Goal: Use online tool/utility: Utilize a website feature to perform a specific function

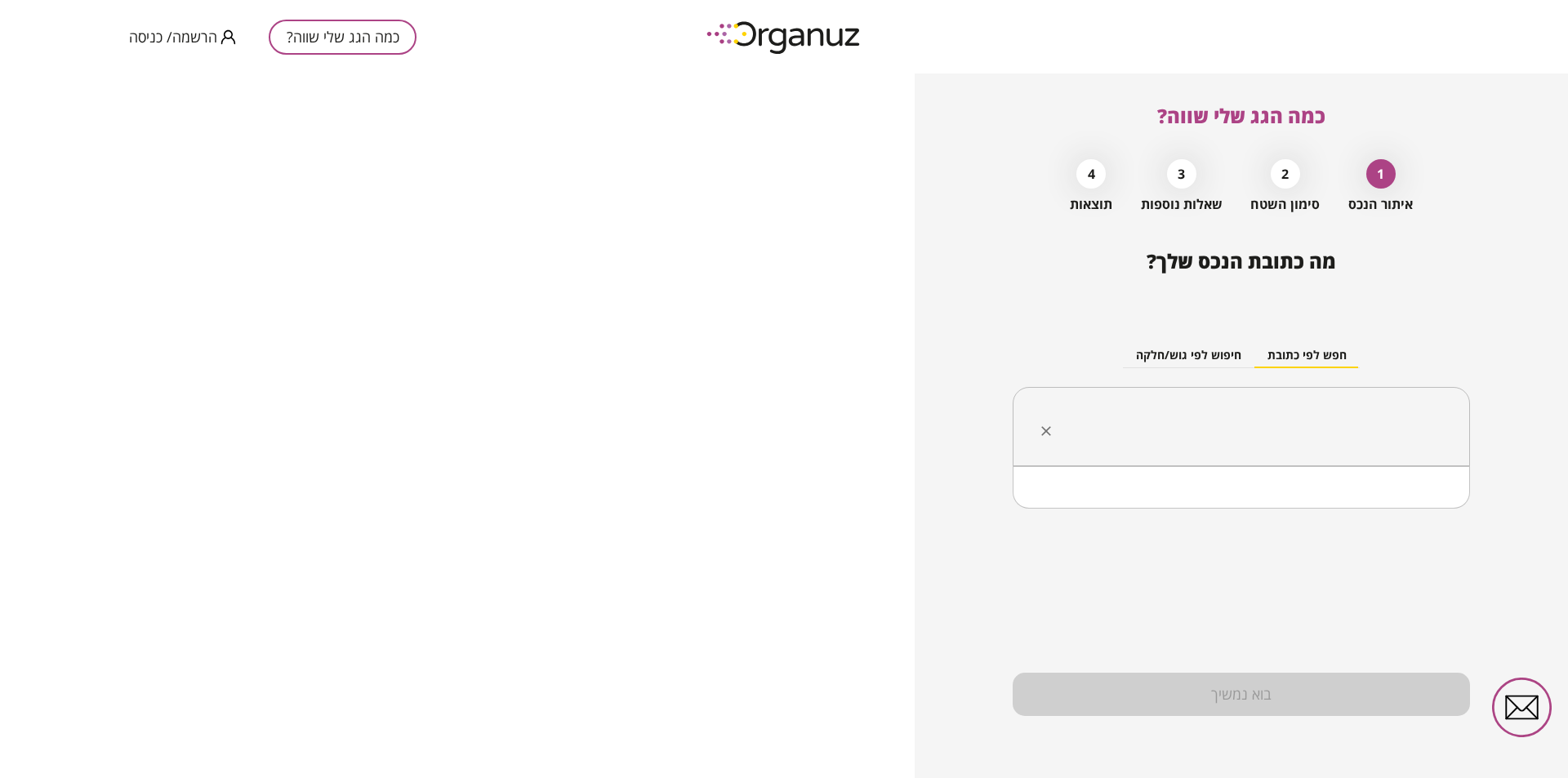
click at [1249, 435] on input "text" at bounding box center [1248, 427] width 406 height 41
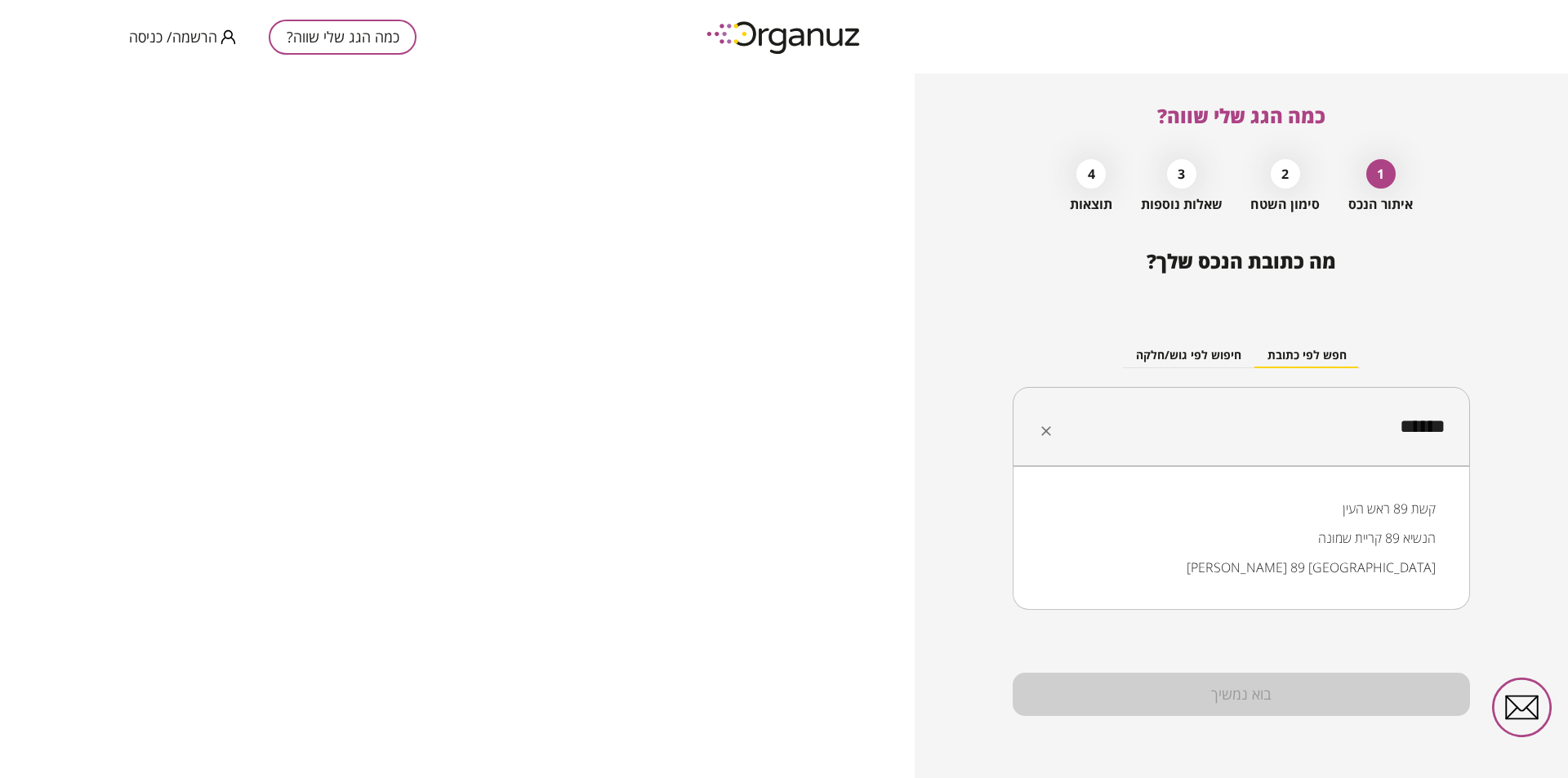
click at [1350, 503] on li "קשת 89 ראש העין" at bounding box center [1241, 509] width 415 height 30
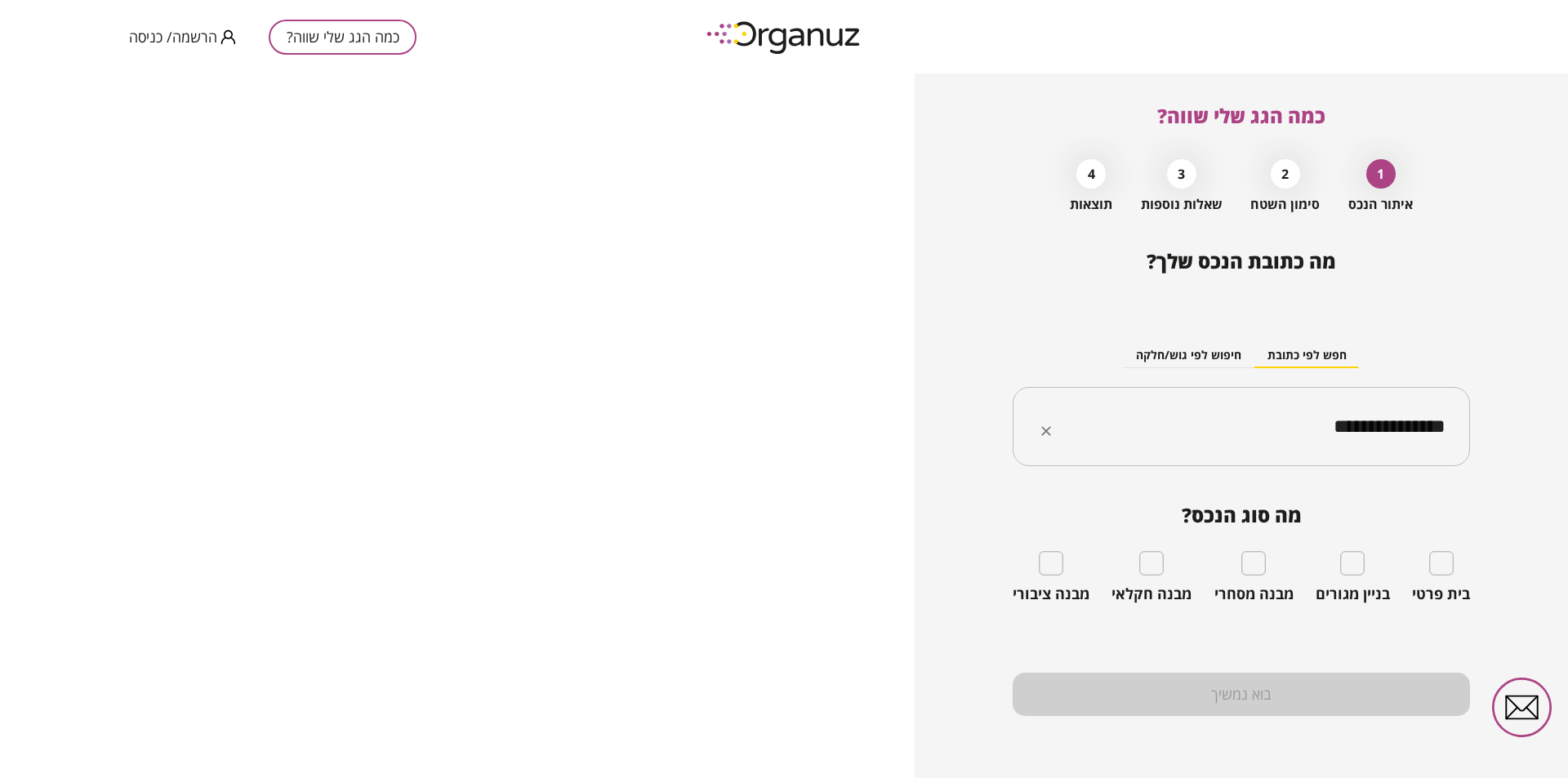
type input "**********"
click at [1446, 578] on div "בית פרטי" at bounding box center [1441, 578] width 58 height 53
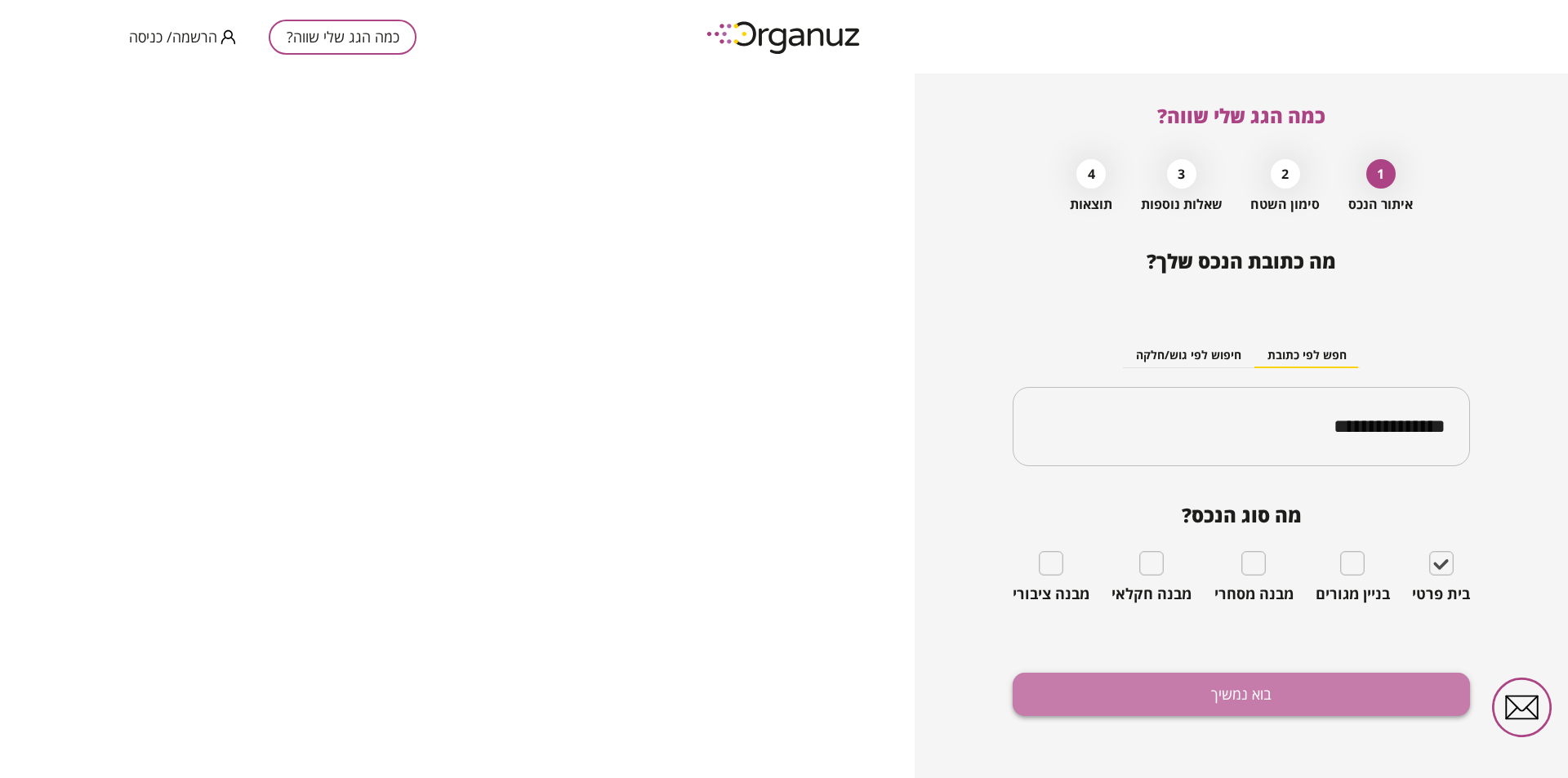
click at [1215, 691] on button "בוא נמשיך" at bounding box center [1241, 694] width 457 height 43
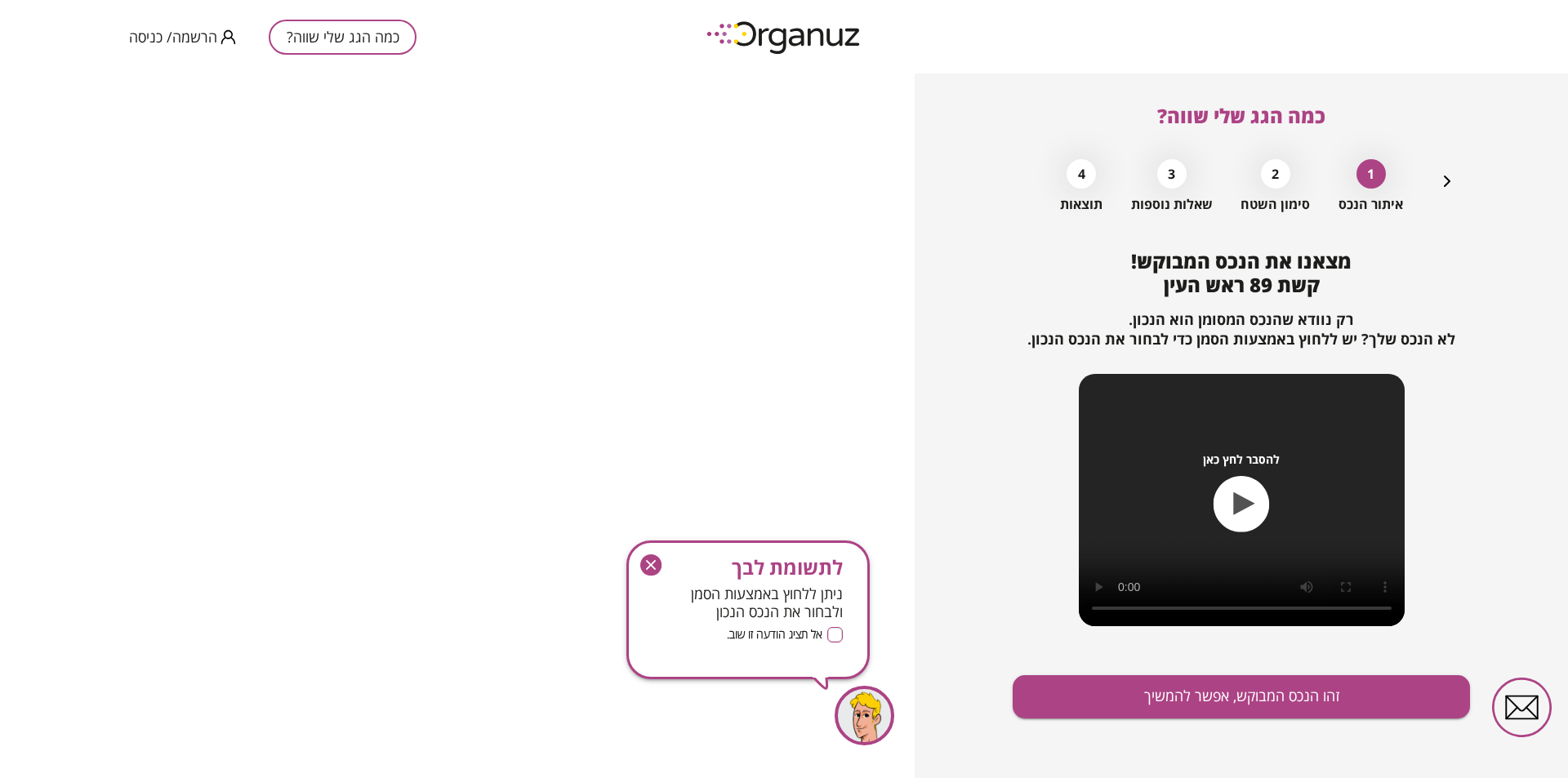
click at [646, 558] on icon "button" at bounding box center [651, 565] width 21 height 21
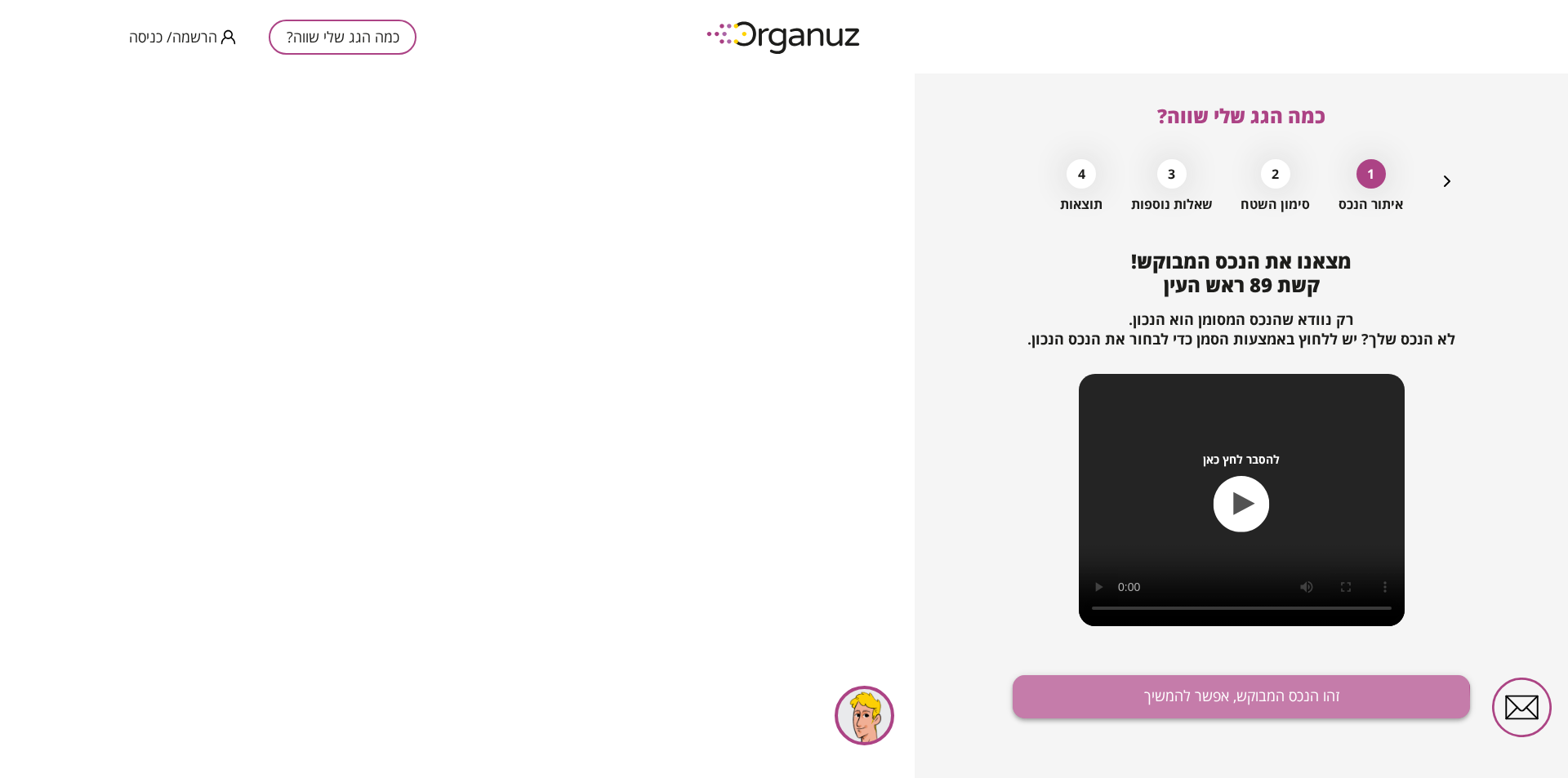
click at [1226, 704] on button "זהו הנכס המבוקש, אפשר להמשיך" at bounding box center [1241, 696] width 457 height 43
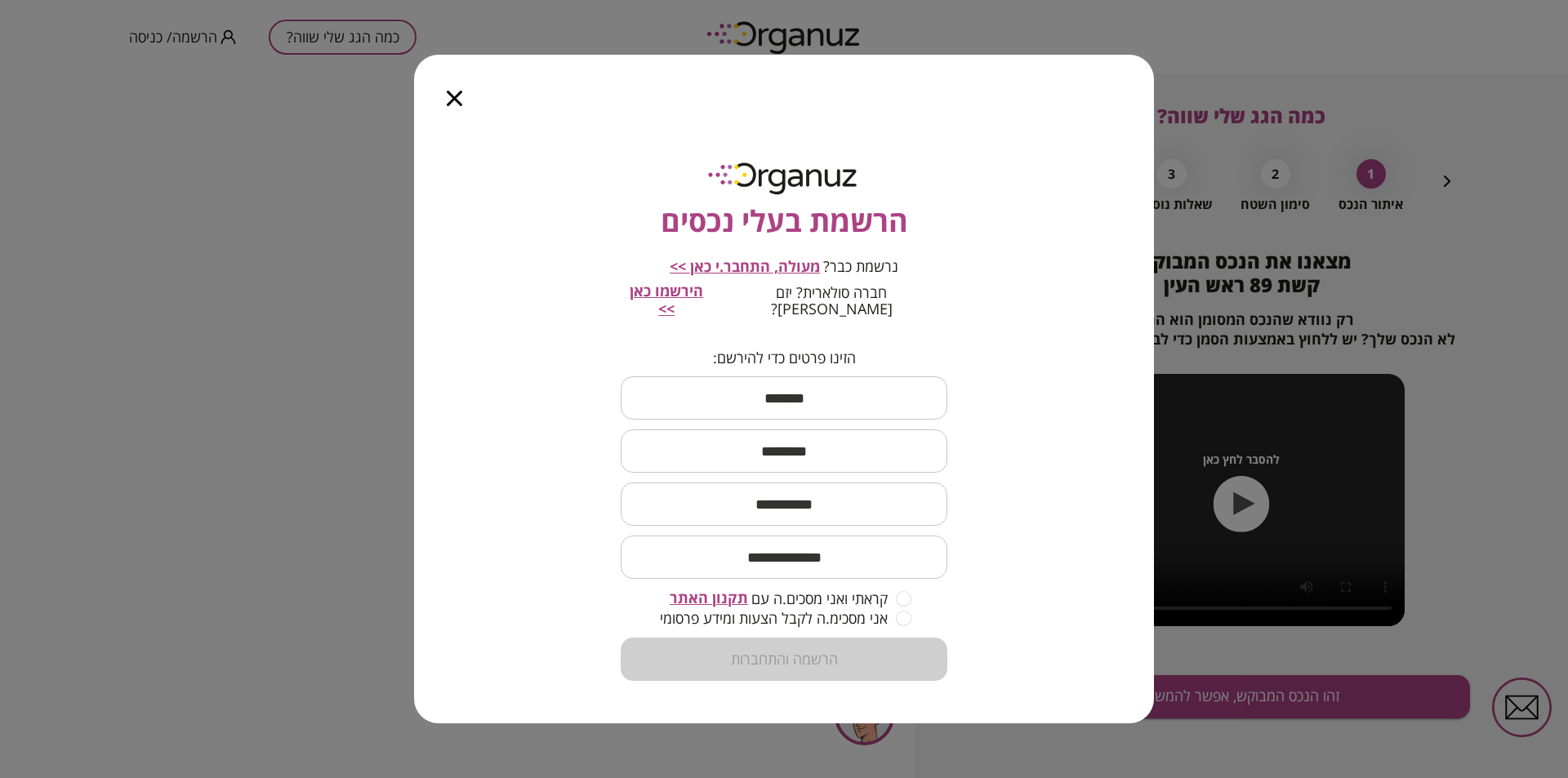
click at [454, 102] on icon "button" at bounding box center [454, 99] width 15 height 15
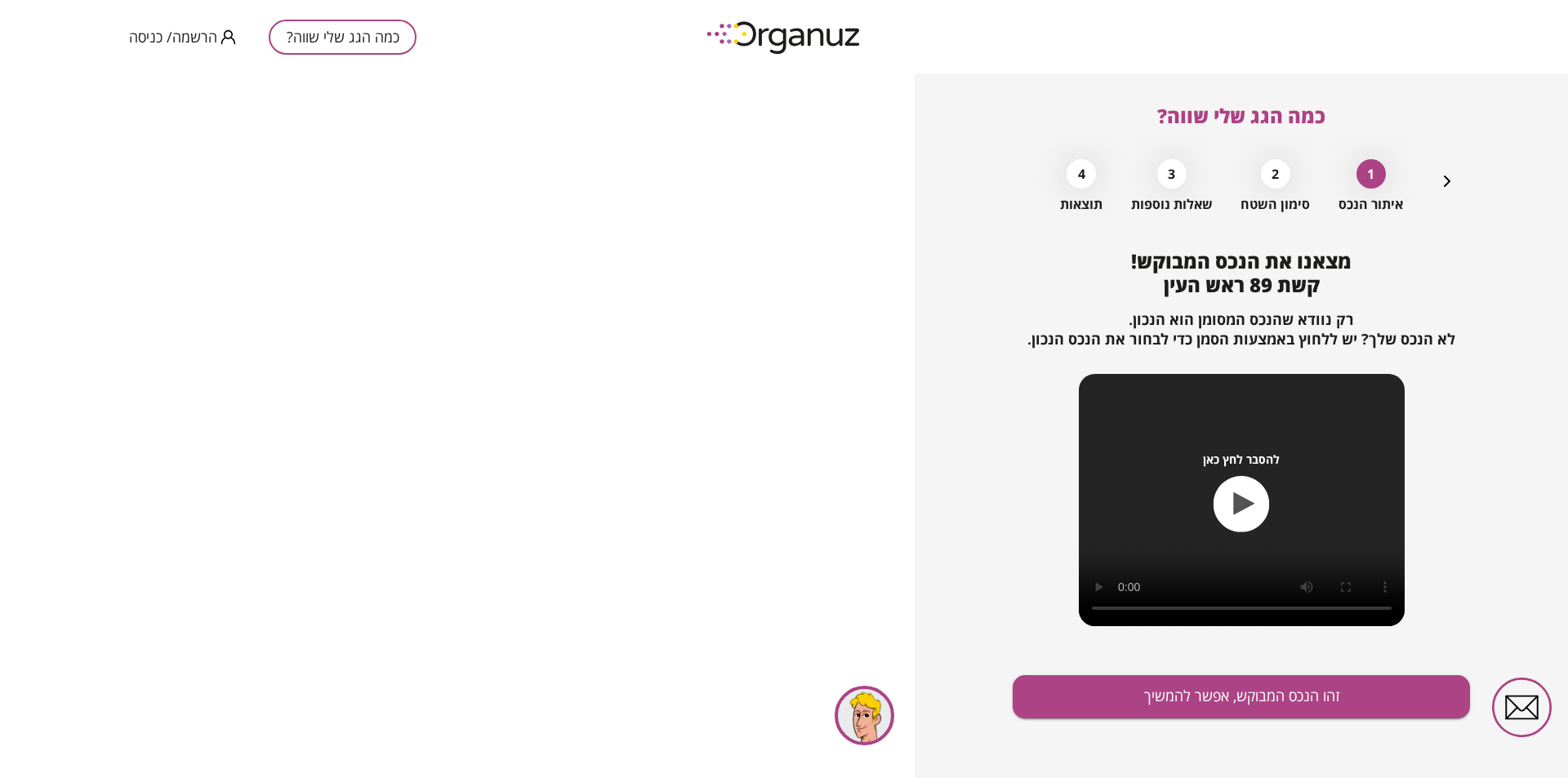
click at [1284, 181] on div "2" at bounding box center [1275, 173] width 30 height 30
click at [1277, 180] on div "2" at bounding box center [1275, 173] width 30 height 30
click at [1428, 190] on div "1 איתור הנכס 2 סימון השטח 3 שאלות נוספות 4 תוצאות" at bounding box center [1241, 182] width 431 height 61
click at [1456, 179] on div "כמה הגג שלי שווה? 1 איתור הנכס 2 סימון השטח 3 שאלות נוספות 4 תוצאות מצאנו את הנ…" at bounding box center [1241, 426] width 457 height 705
click at [1434, 175] on div "1 איתור הנכס 2 סימון השטח 3 שאלות נוספות 4 תוצאות" at bounding box center [1241, 182] width 431 height 61
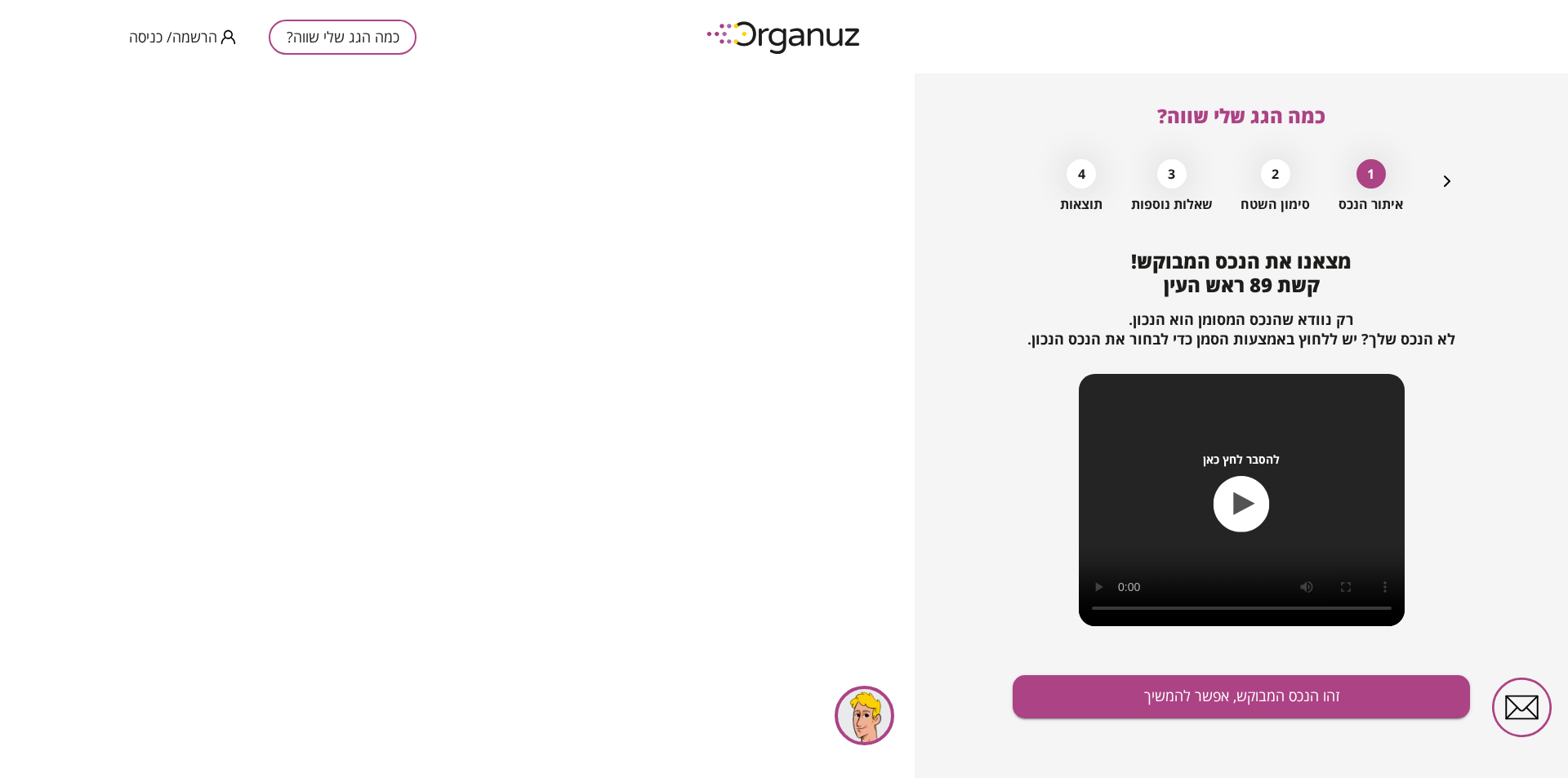
click at [1440, 178] on icon "button" at bounding box center [1447, 181] width 20 height 20
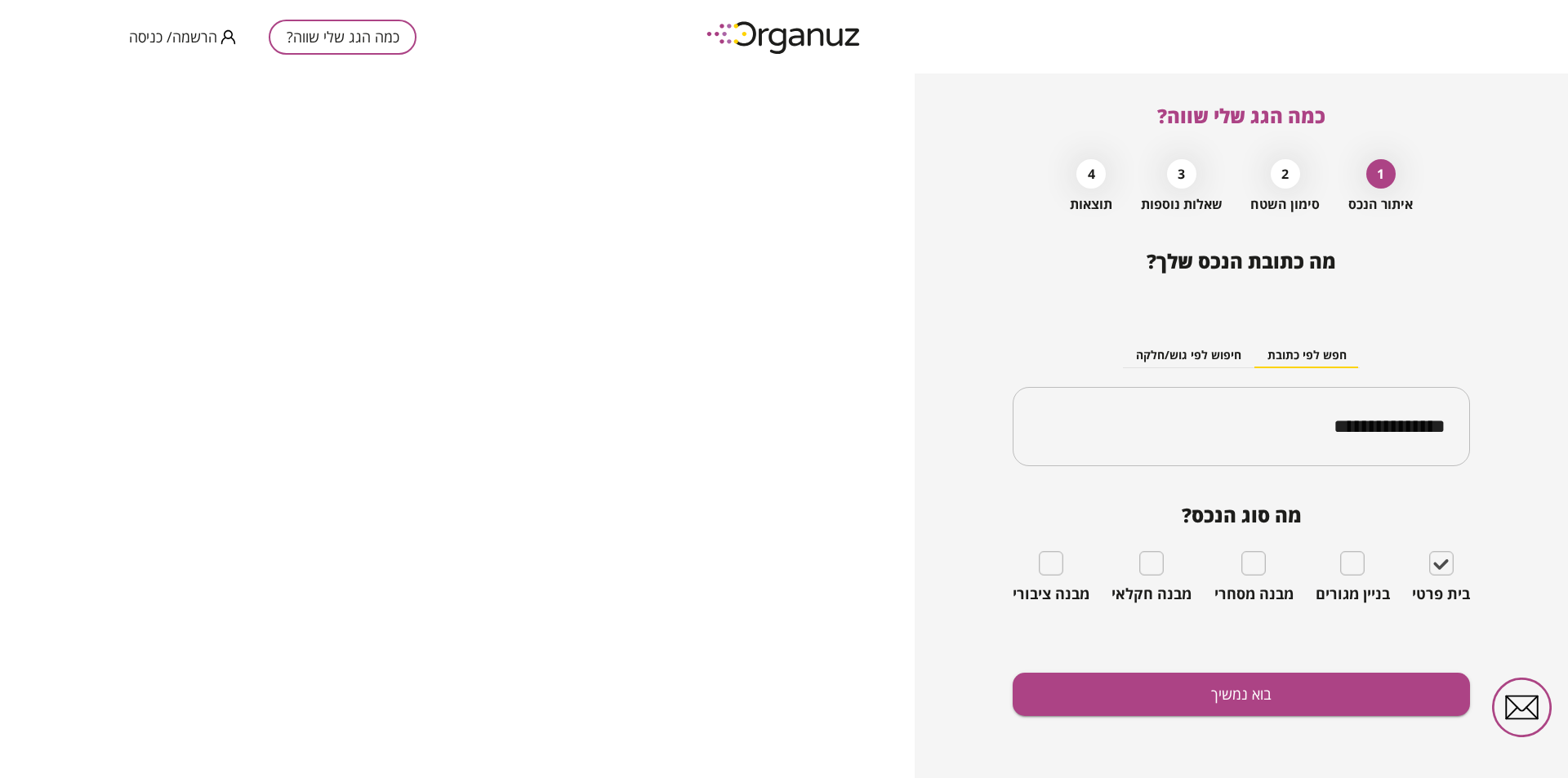
click at [1445, 179] on div "1 איתור הנכס 2 סימון השטח 3 שאלות נוספות 4 תוצאות" at bounding box center [1241, 182] width 431 height 61
click at [1270, 158] on div "2 סימון השטח" at bounding box center [1285, 182] width 70 height 61
click at [1271, 181] on div "2 סימון השטח" at bounding box center [1285, 182] width 70 height 61
click at [1171, 168] on div "3" at bounding box center [1182, 173] width 30 height 30
click at [1088, 168] on div "4" at bounding box center [1091, 173] width 30 height 30
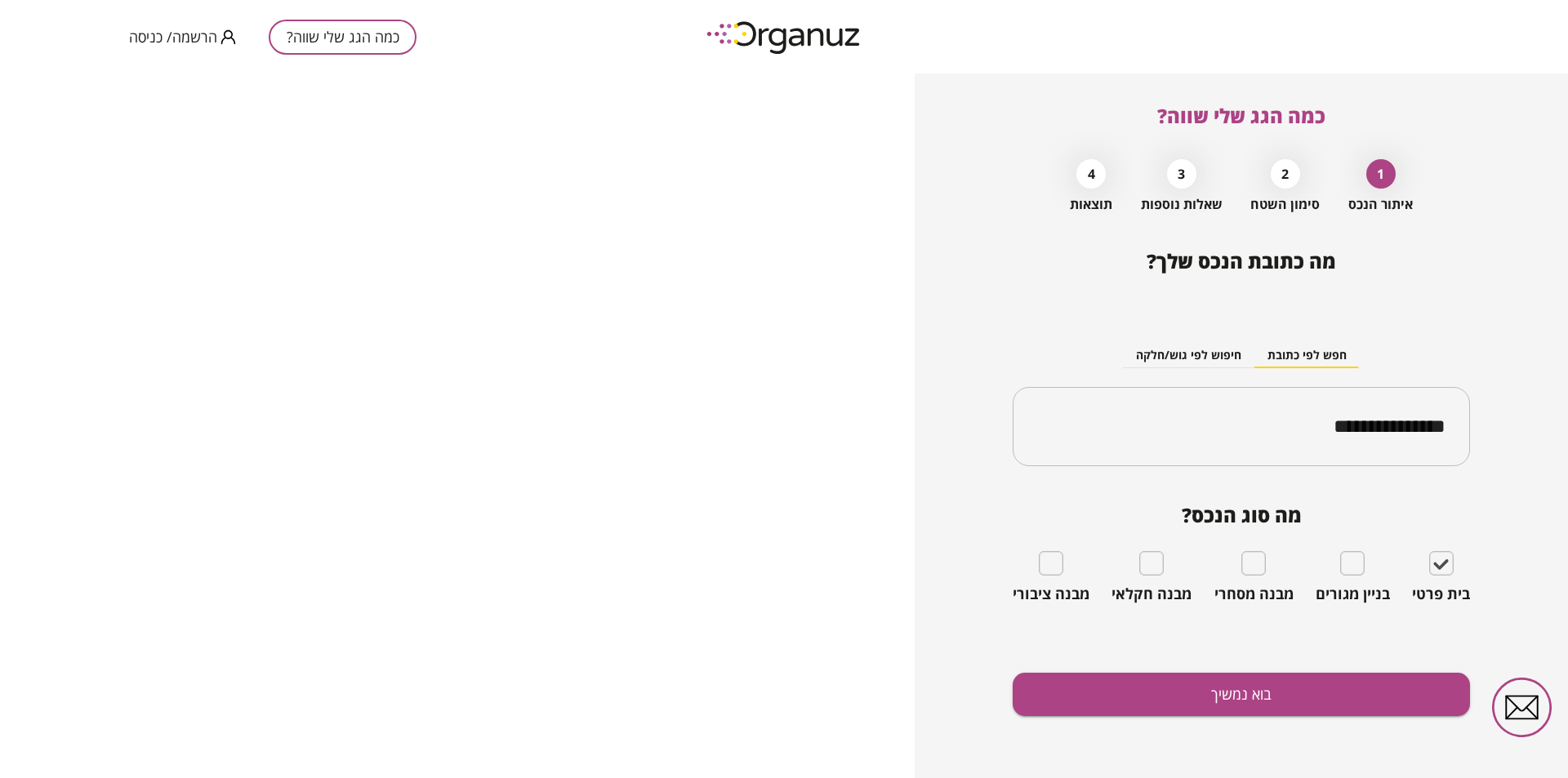
click at [321, 35] on button "כמה הגג שלי שווה?" at bounding box center [342, 37] width 148 height 35
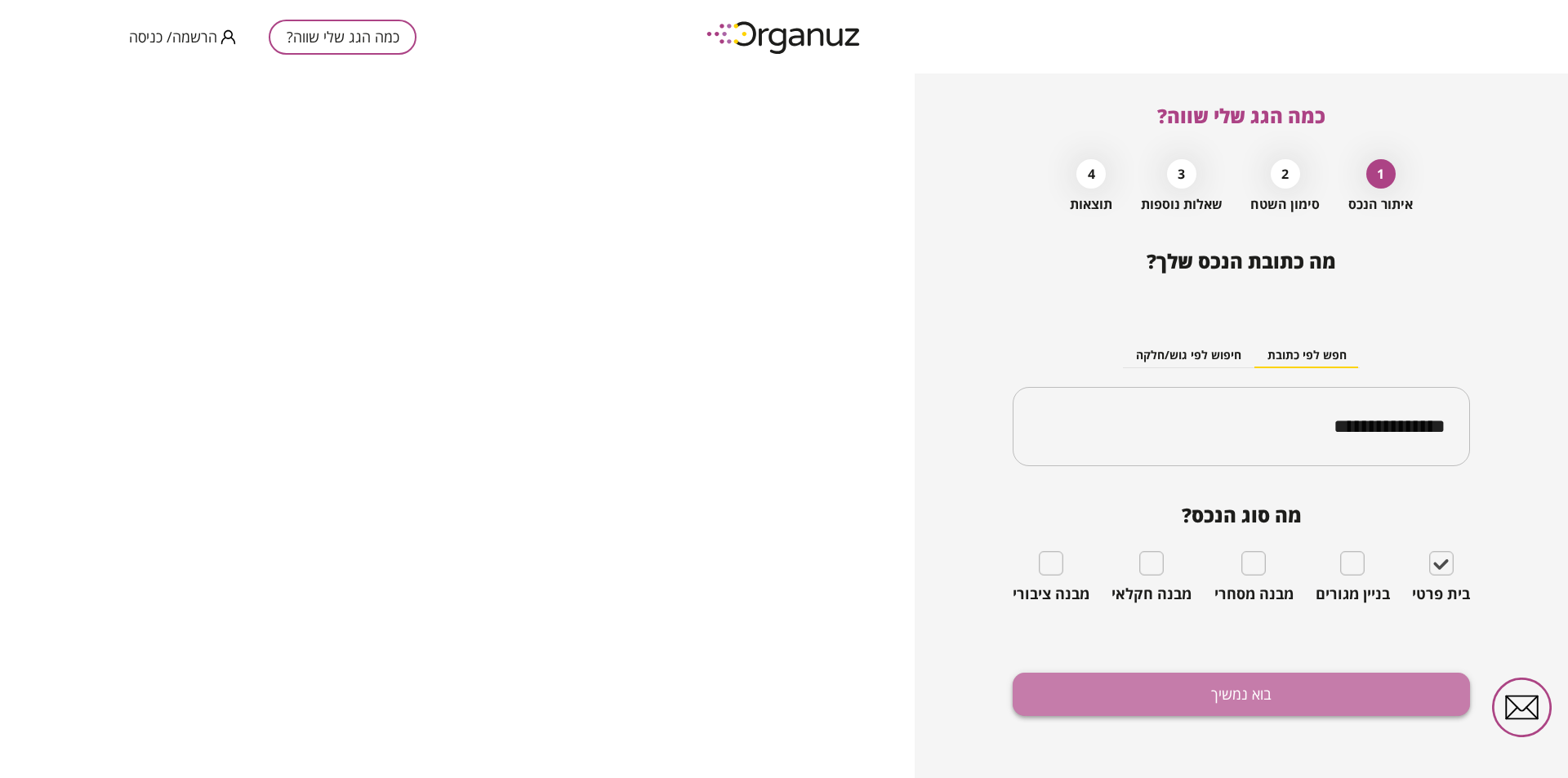
click at [1301, 685] on button "בוא נמשיך" at bounding box center [1241, 694] width 457 height 43
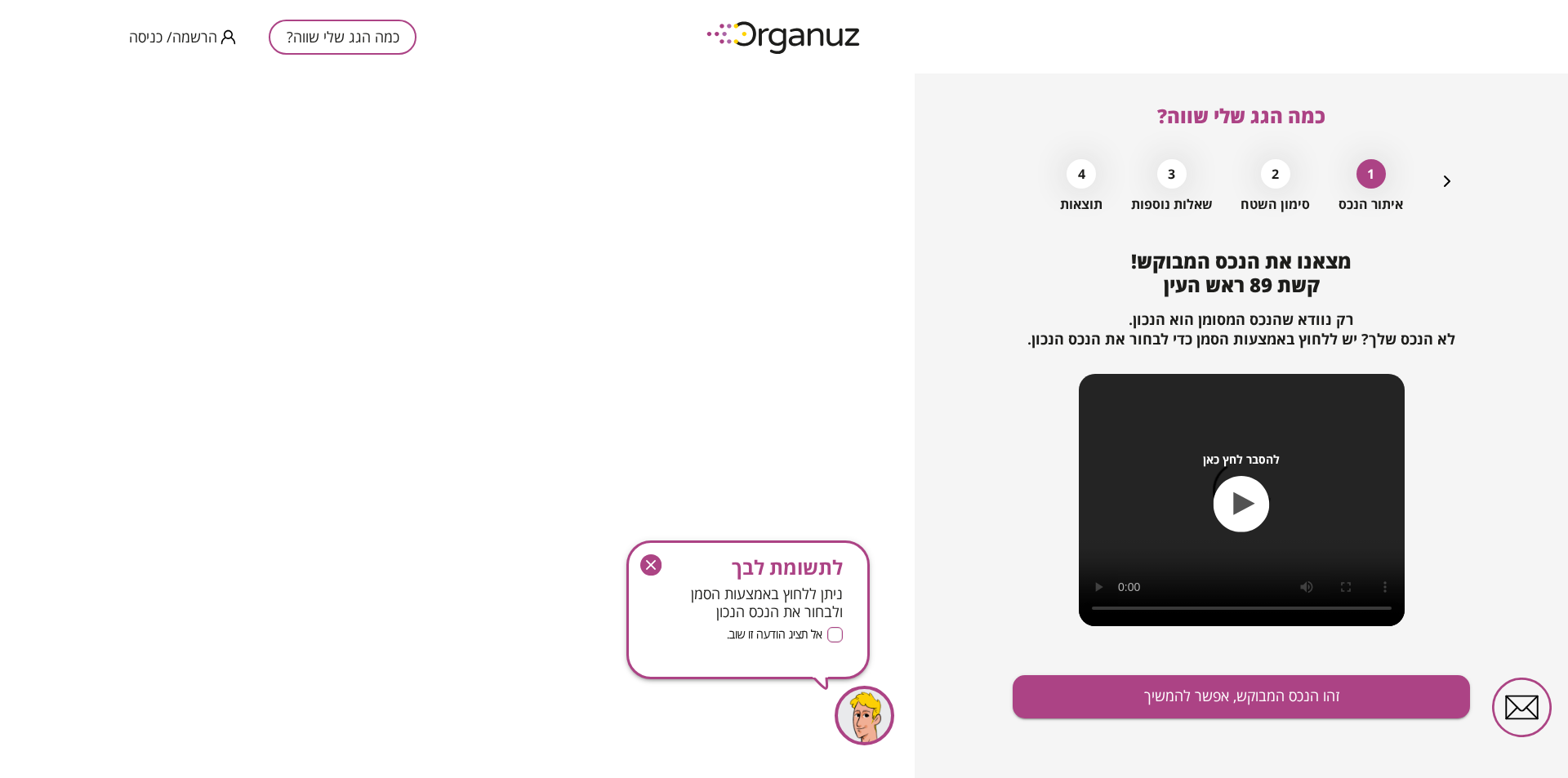
click at [1234, 508] on icon "button" at bounding box center [1244, 504] width 21 height 23
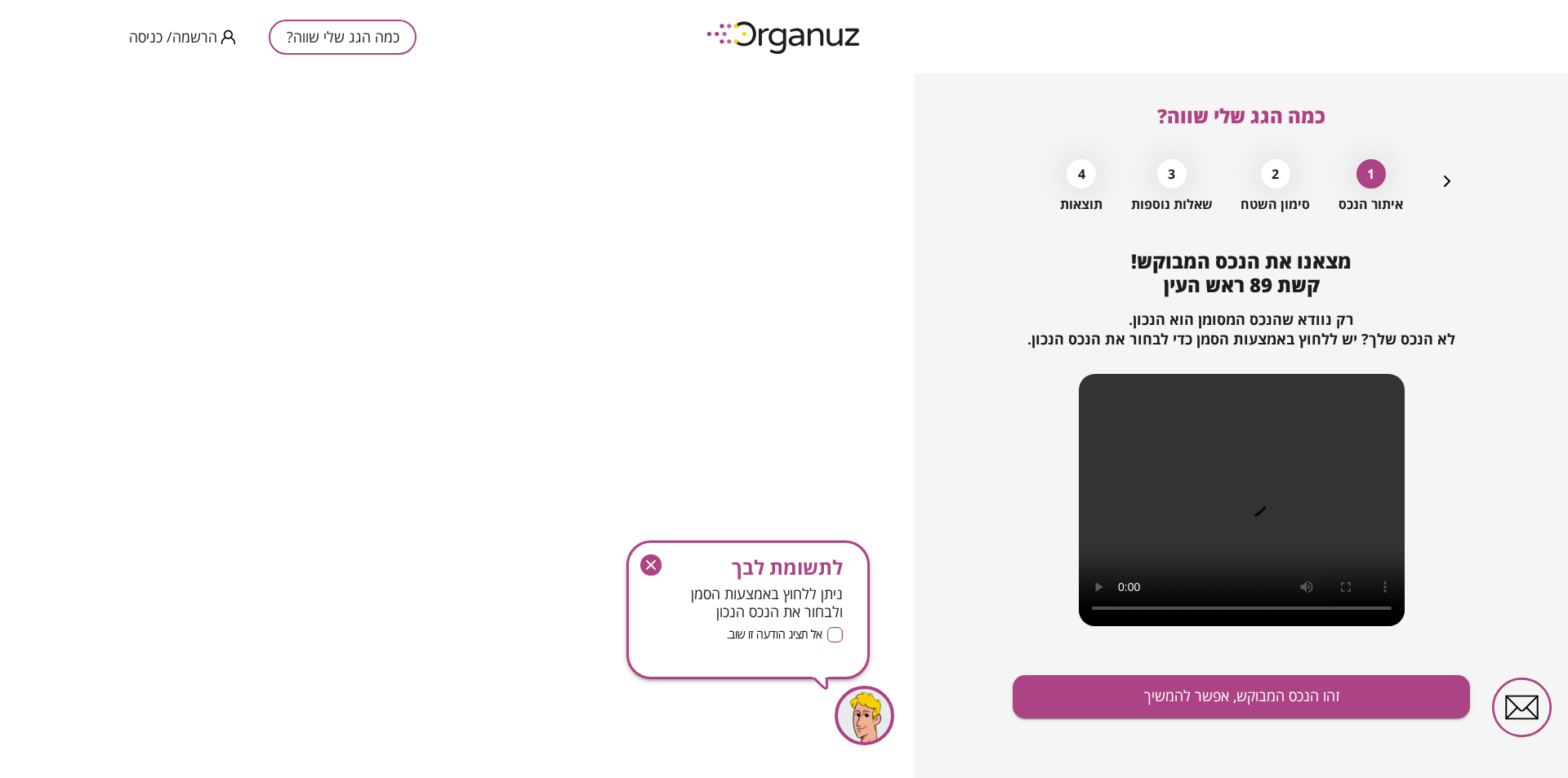
click at [652, 560] on icon "button" at bounding box center [651, 565] width 21 height 21
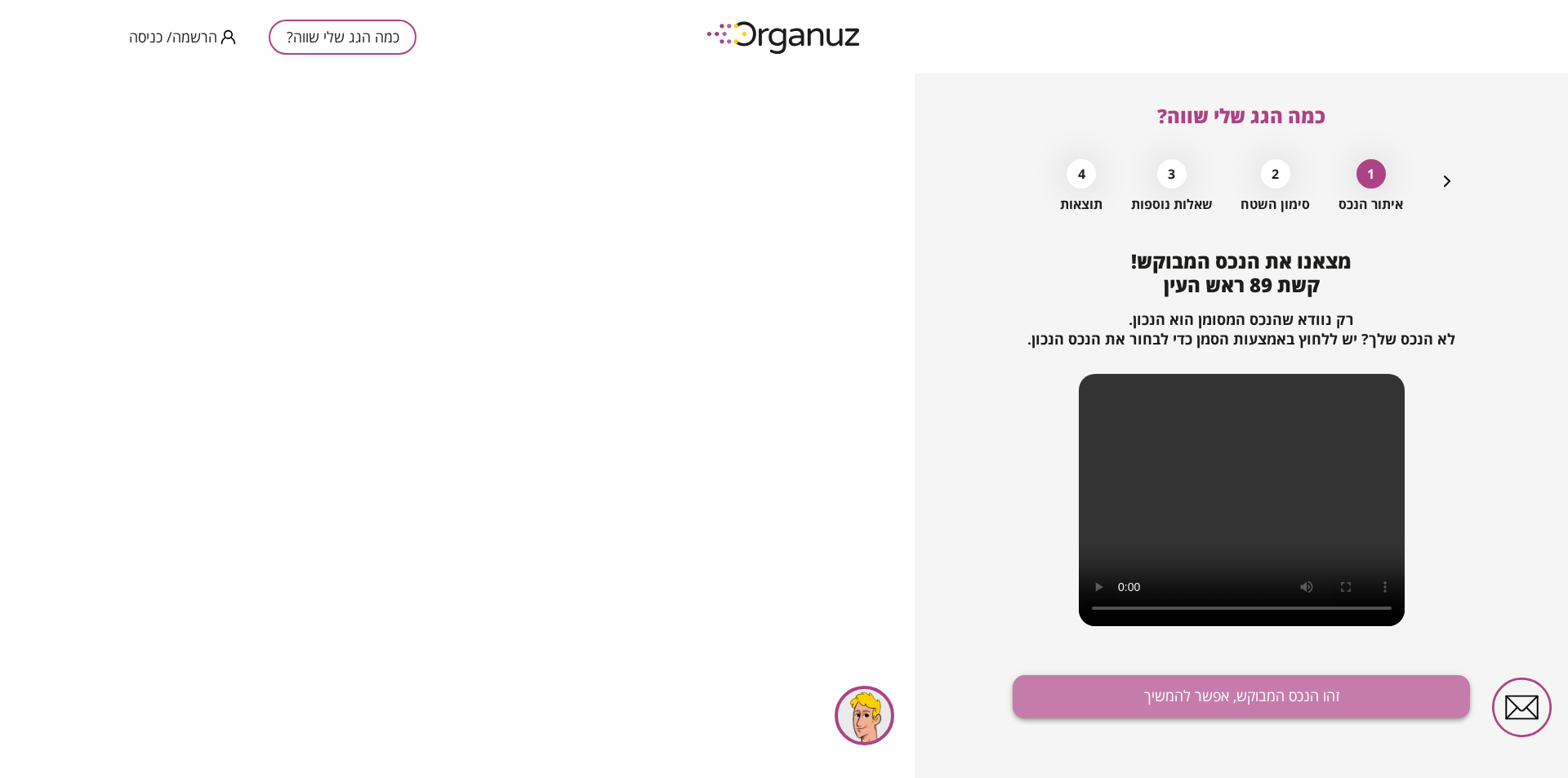
click at [1262, 694] on button "זהו הנכס המבוקש, אפשר להמשיך" at bounding box center [1241, 696] width 457 height 43
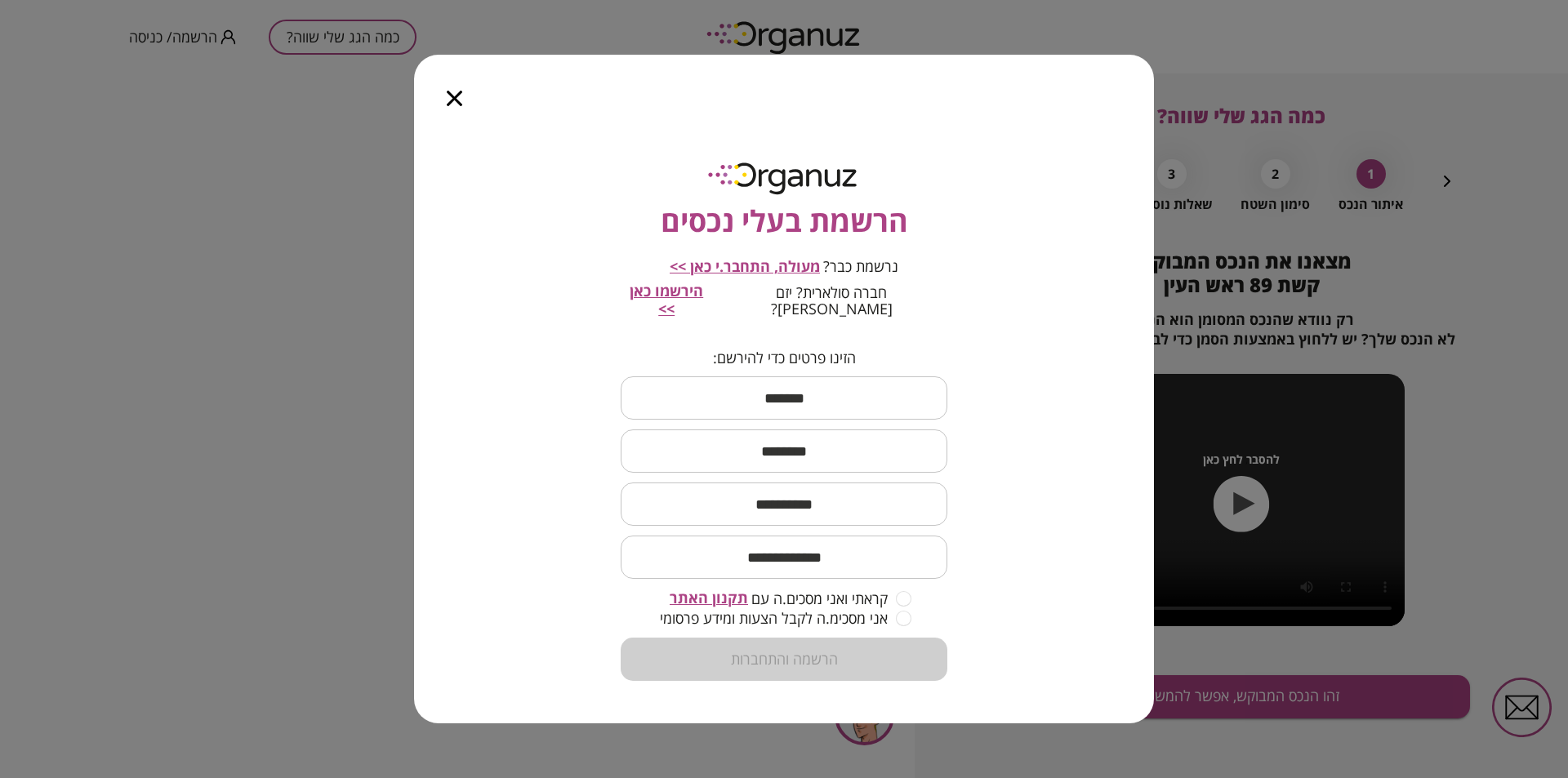
click at [471, 104] on div at bounding box center [454, 88] width 81 height 69
click at [460, 106] on icon "button" at bounding box center [454, 99] width 15 height 15
